Goal: Task Accomplishment & Management: Manage account settings

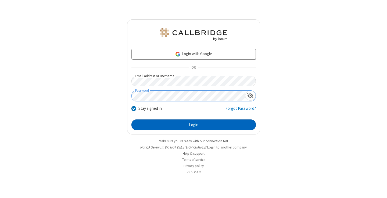
click at [194, 125] on button "Login" at bounding box center [194, 124] width 125 height 11
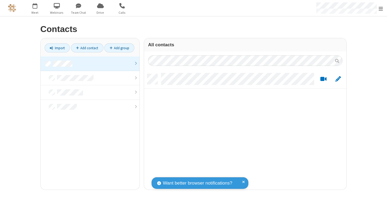
scroll to position [115, 199]
click at [90, 63] on link at bounding box center [90, 63] width 99 height 15
click at [87, 48] on link "Add contact" at bounding box center [87, 47] width 33 height 9
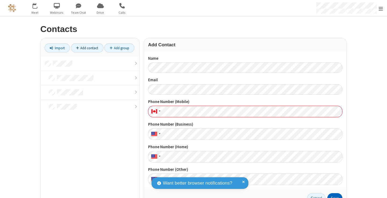
click at [333, 196] on button "Save" at bounding box center [335, 198] width 15 height 11
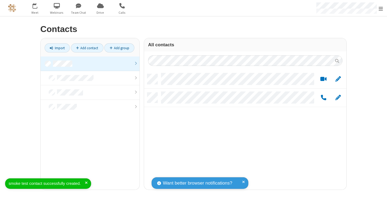
scroll to position [115, 199]
click at [87, 48] on link "Add contact" at bounding box center [87, 47] width 33 height 9
